Goal: Task Accomplishment & Management: Use online tool/utility

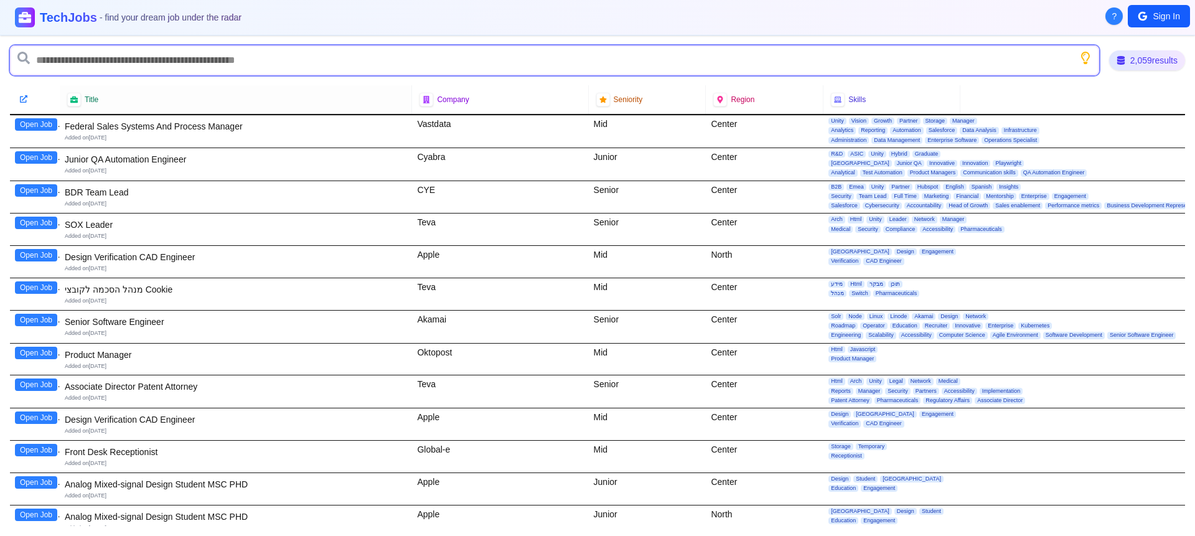
click at [218, 57] on input "text" at bounding box center [554, 60] width 1089 height 30
type input "*"
type input "*******"
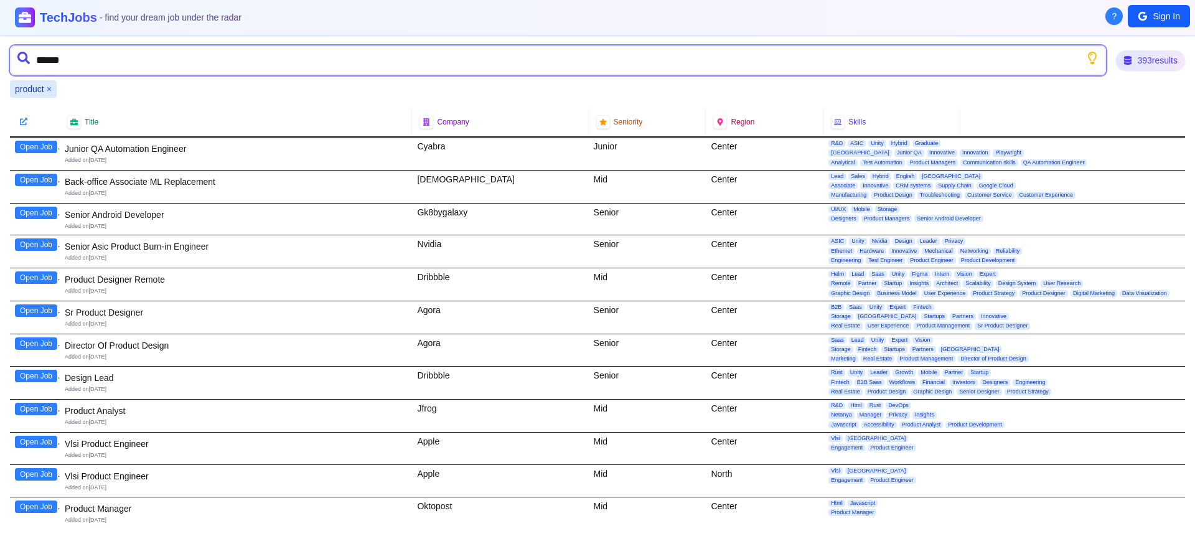
type input "*******"
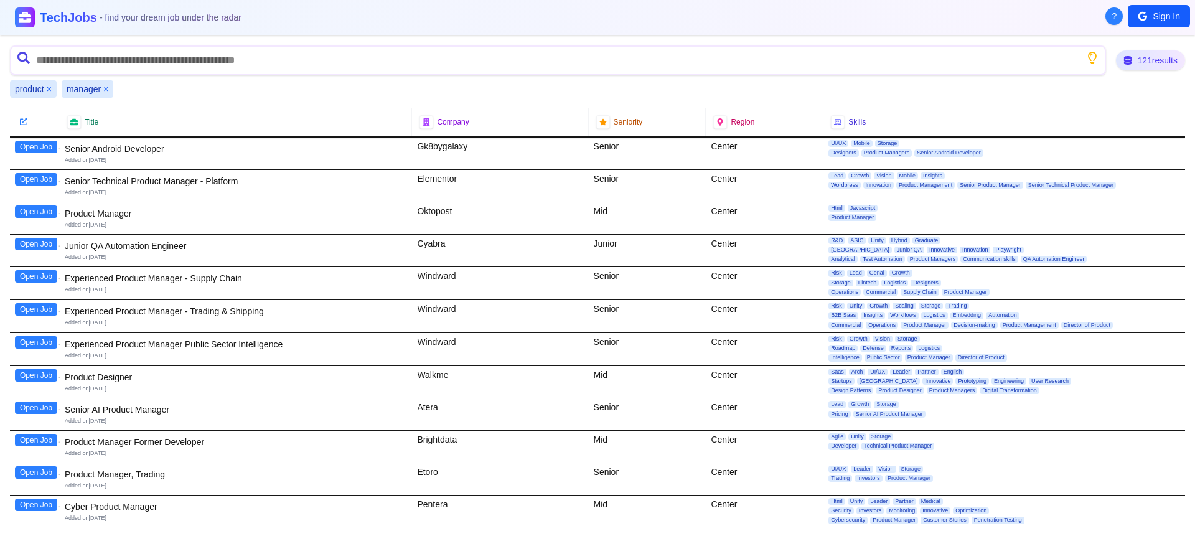
click at [161, 246] on div "Junior QA Automation Engineer" at bounding box center [236, 246] width 342 height 12
click at [50, 246] on button "Open Job" at bounding box center [36, 244] width 42 height 12
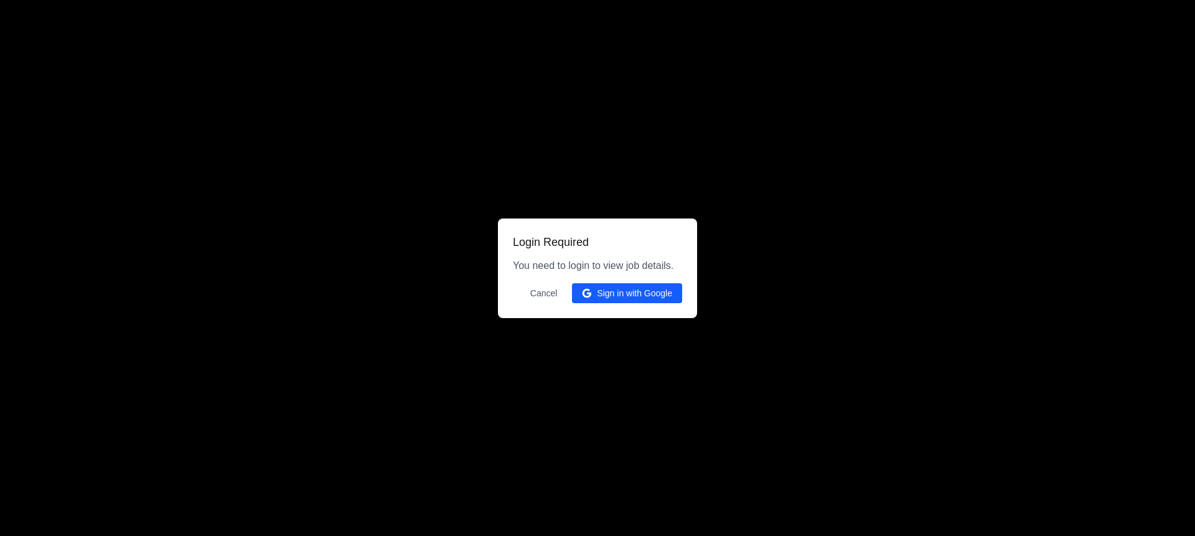
click at [615, 306] on div "Login Required You need to login to view job details. Cancel Sign in with Google" at bounding box center [597, 268] width 199 height 100
click at [619, 293] on button "Sign in with Google" at bounding box center [627, 293] width 110 height 20
click at [615, 294] on button "Sign in with Google" at bounding box center [627, 293] width 110 height 20
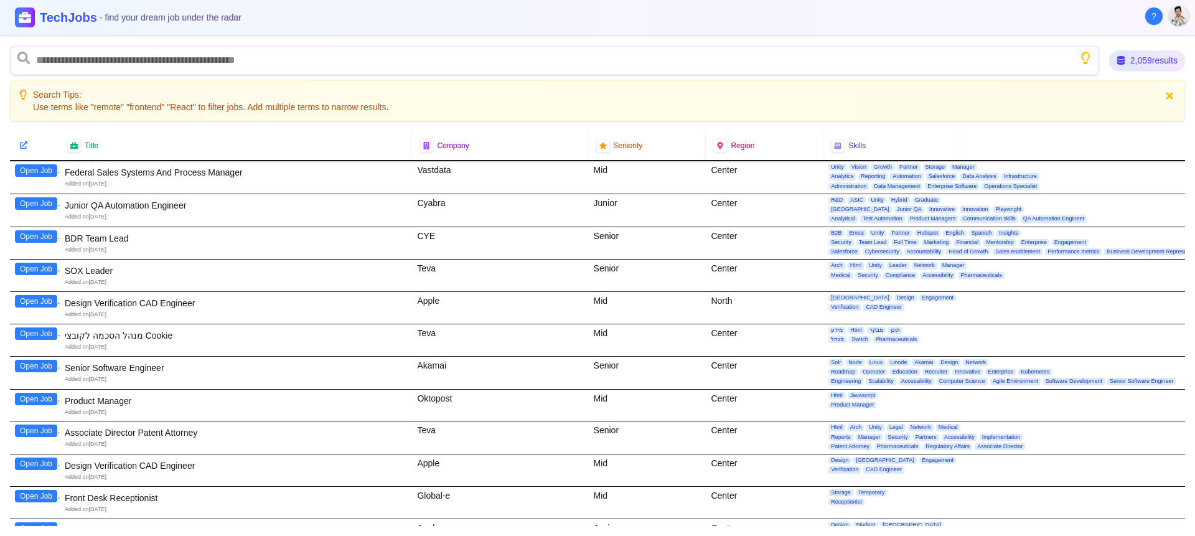
click at [167, 205] on div "Junior QA Automation Engineer" at bounding box center [236, 205] width 342 height 12
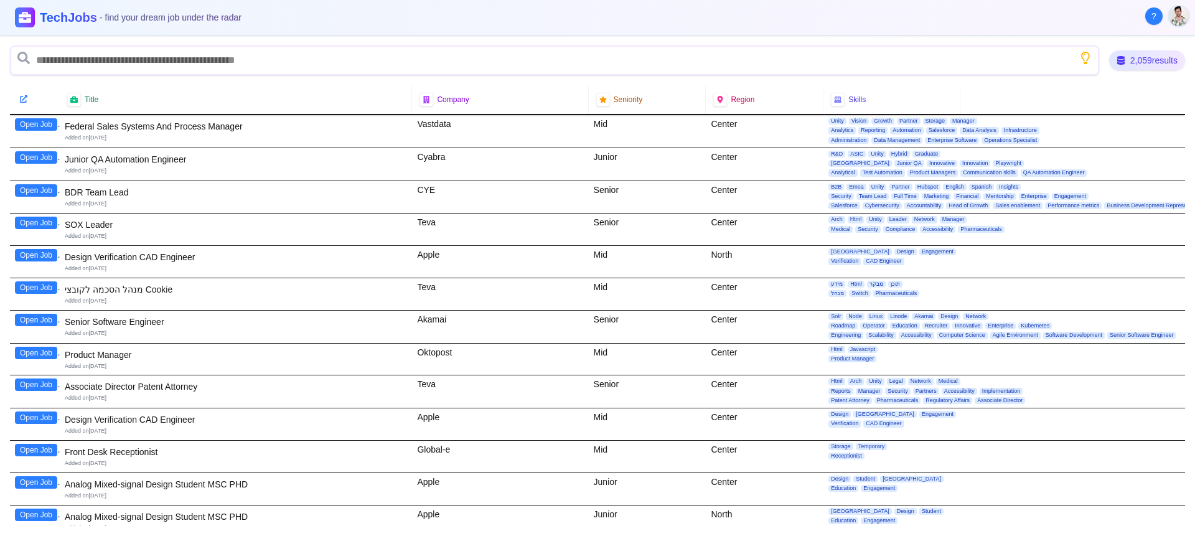
click at [34, 156] on button "Open Job" at bounding box center [36, 157] width 42 height 12
